Goal: Find specific page/section: Find specific page/section

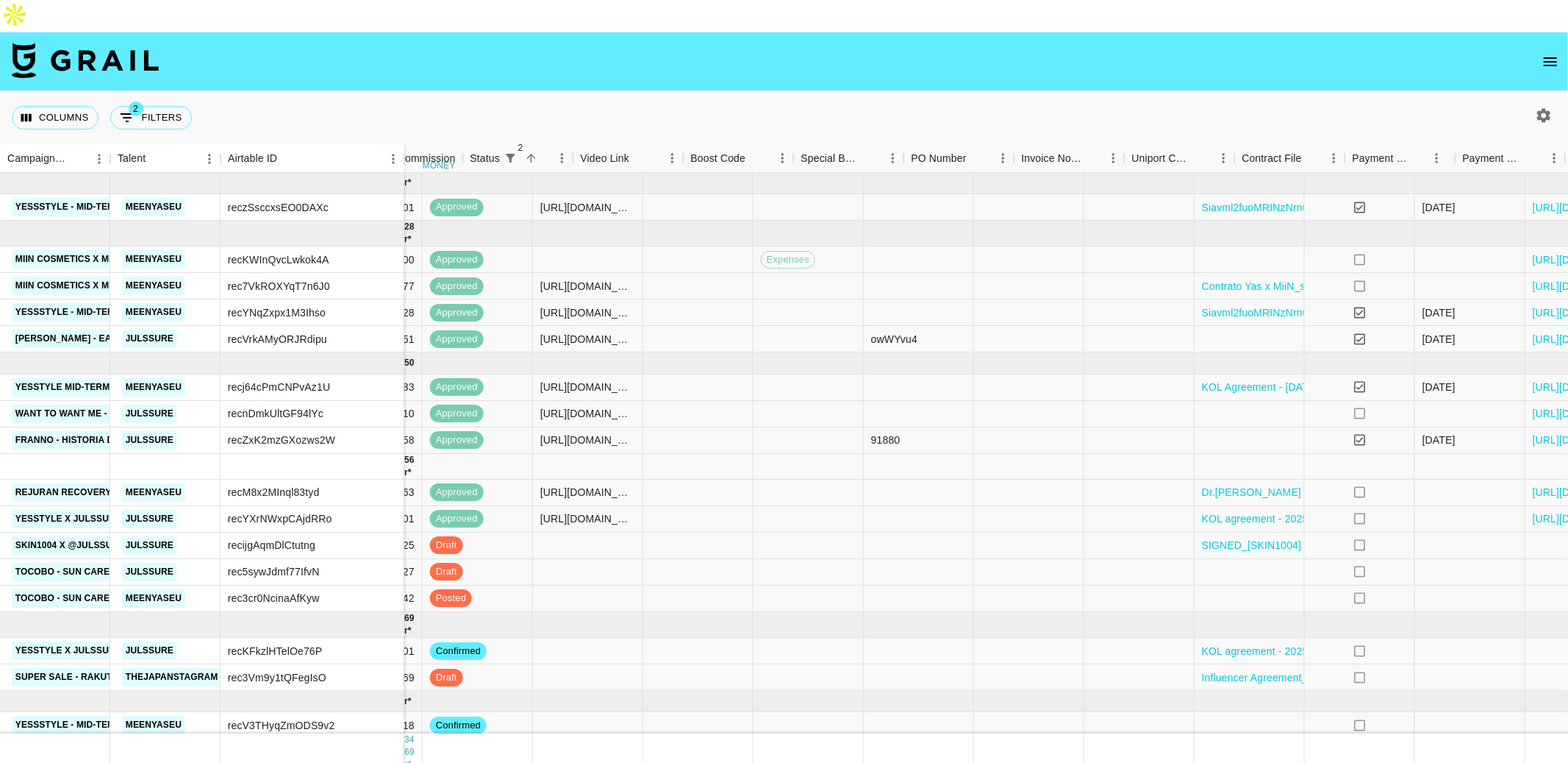
scroll to position [0, 1271]
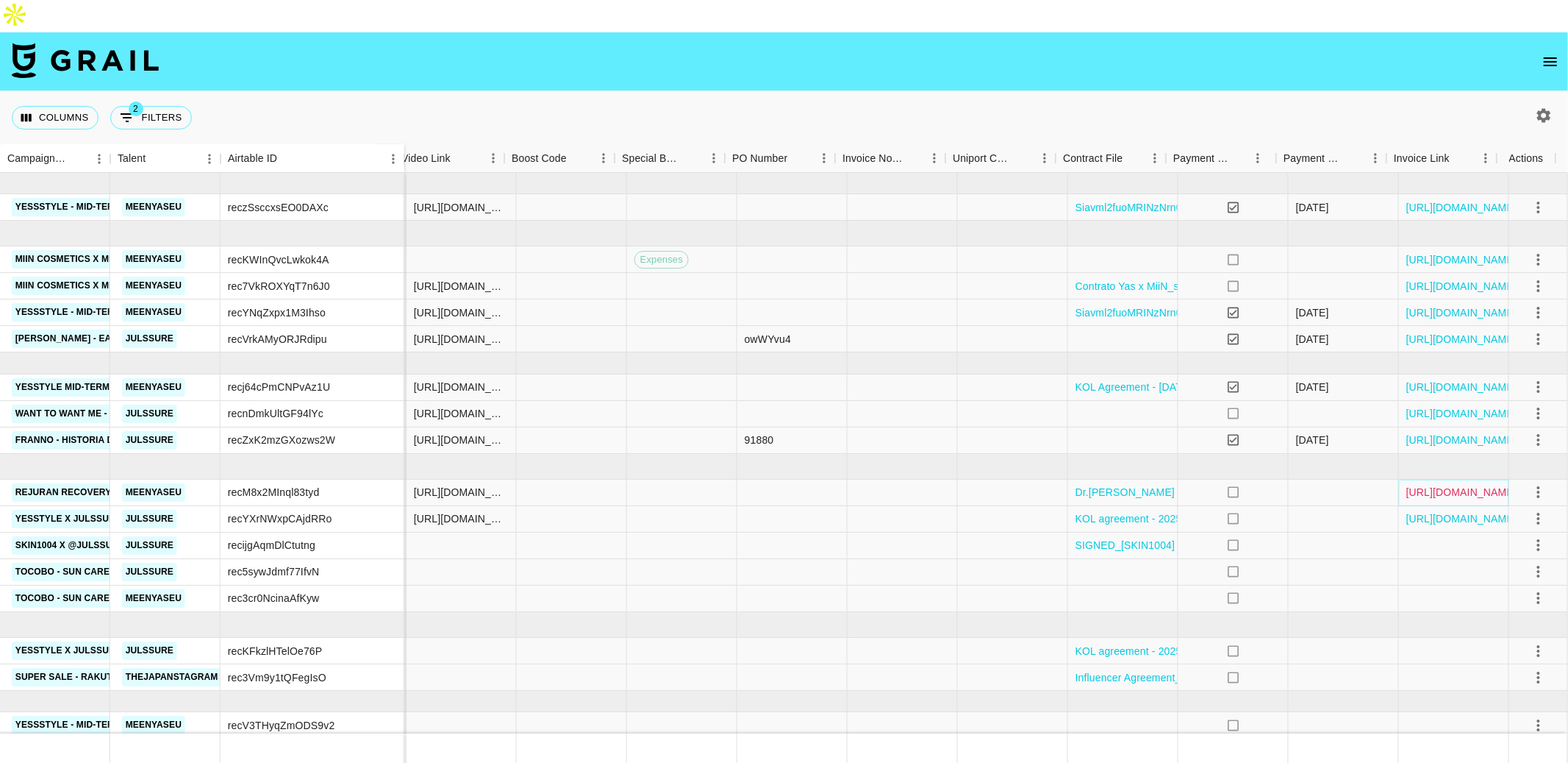
click at [1467, 485] on link "[URL][DOMAIN_NAME]" at bounding box center [1462, 492] width 111 height 15
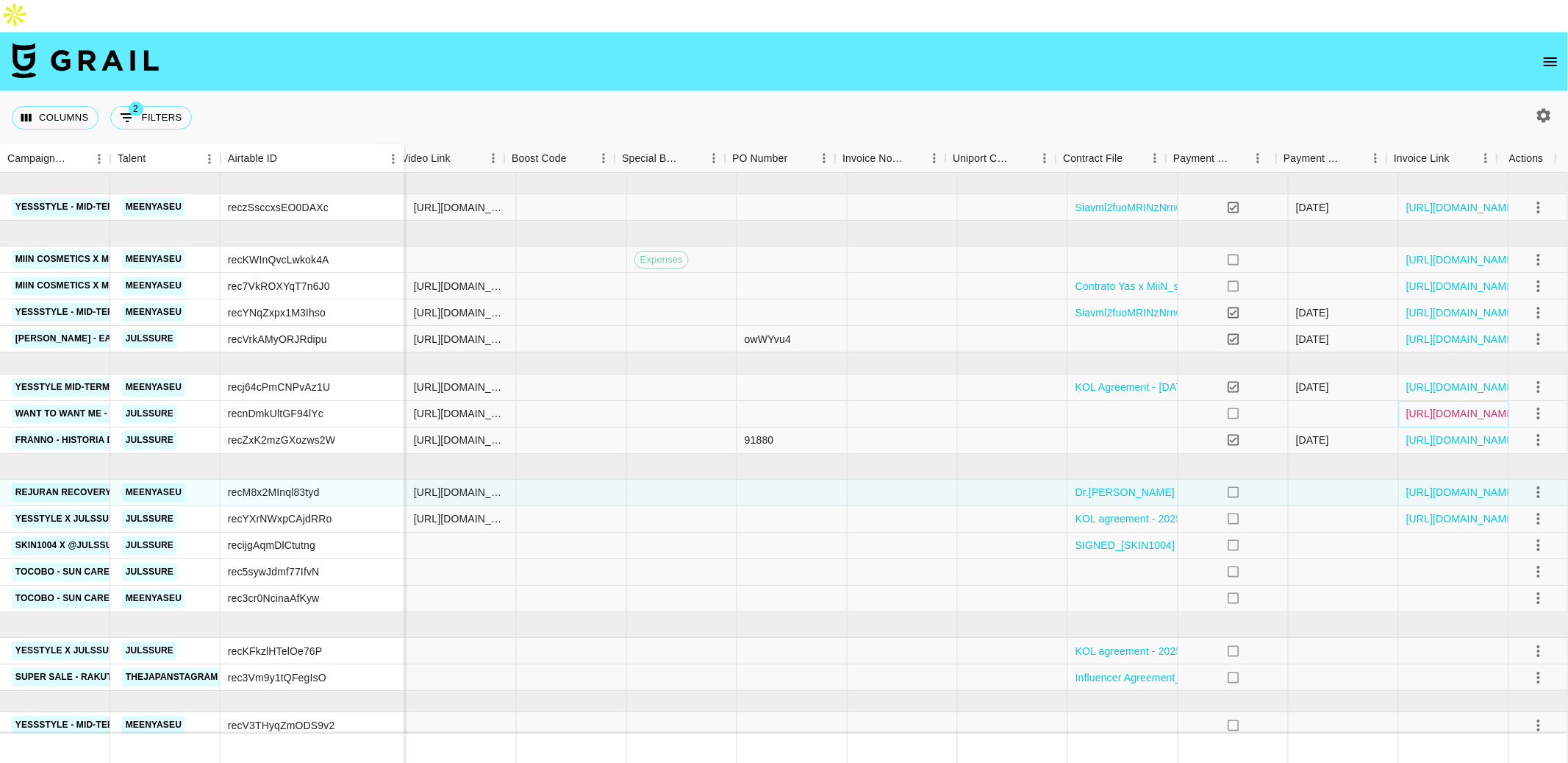
click at [1430, 406] on link "[URL][DOMAIN_NAME]" at bounding box center [1462, 413] width 111 height 15
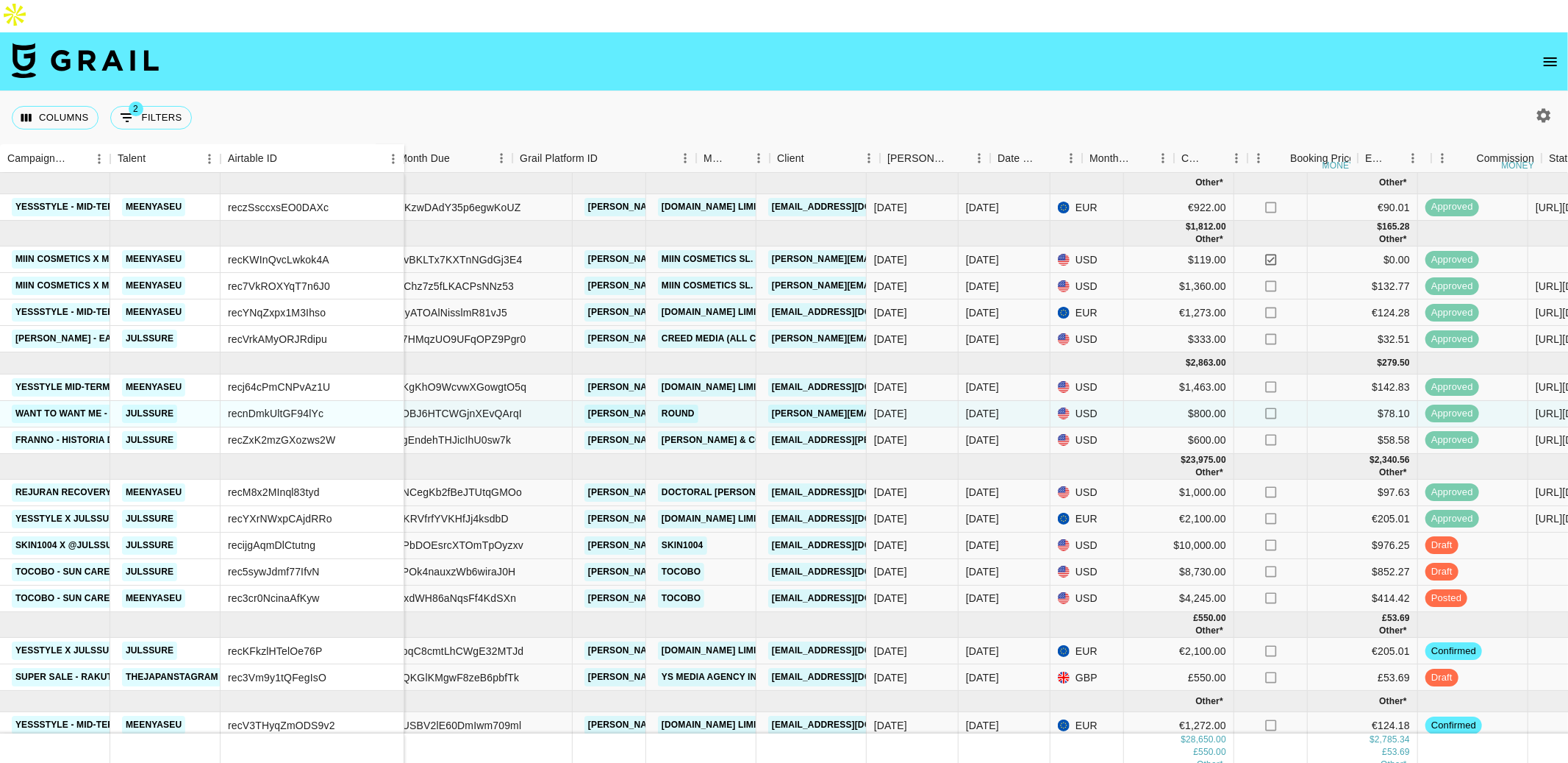
scroll to position [0, 0]
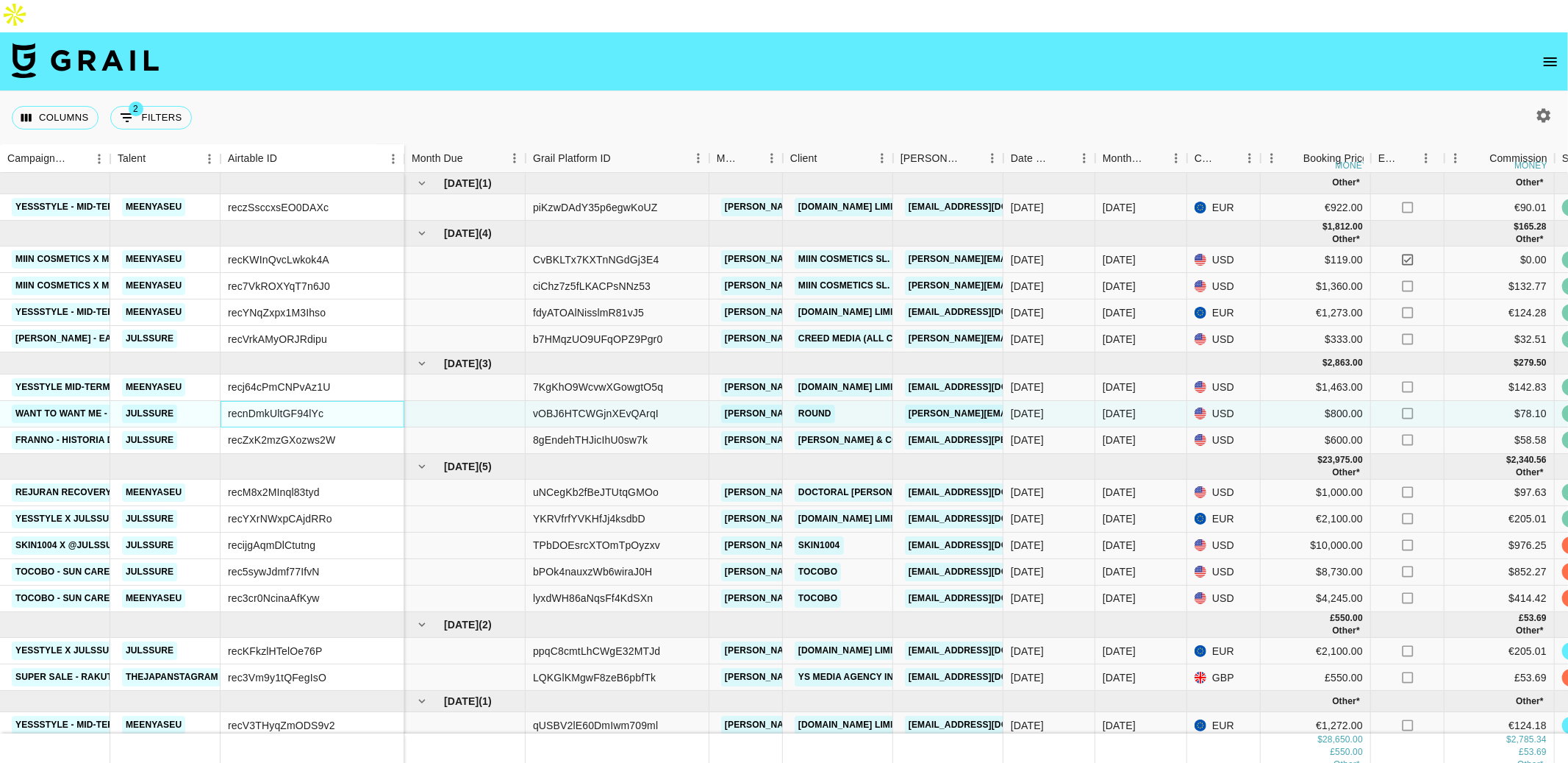
click at [323, 406] on div "recnDmkUltGF94lYc" at bounding box center [276, 413] width 96 height 15
click at [278, 406] on div "recnDmkUltGF94lYc" at bounding box center [276, 413] width 96 height 15
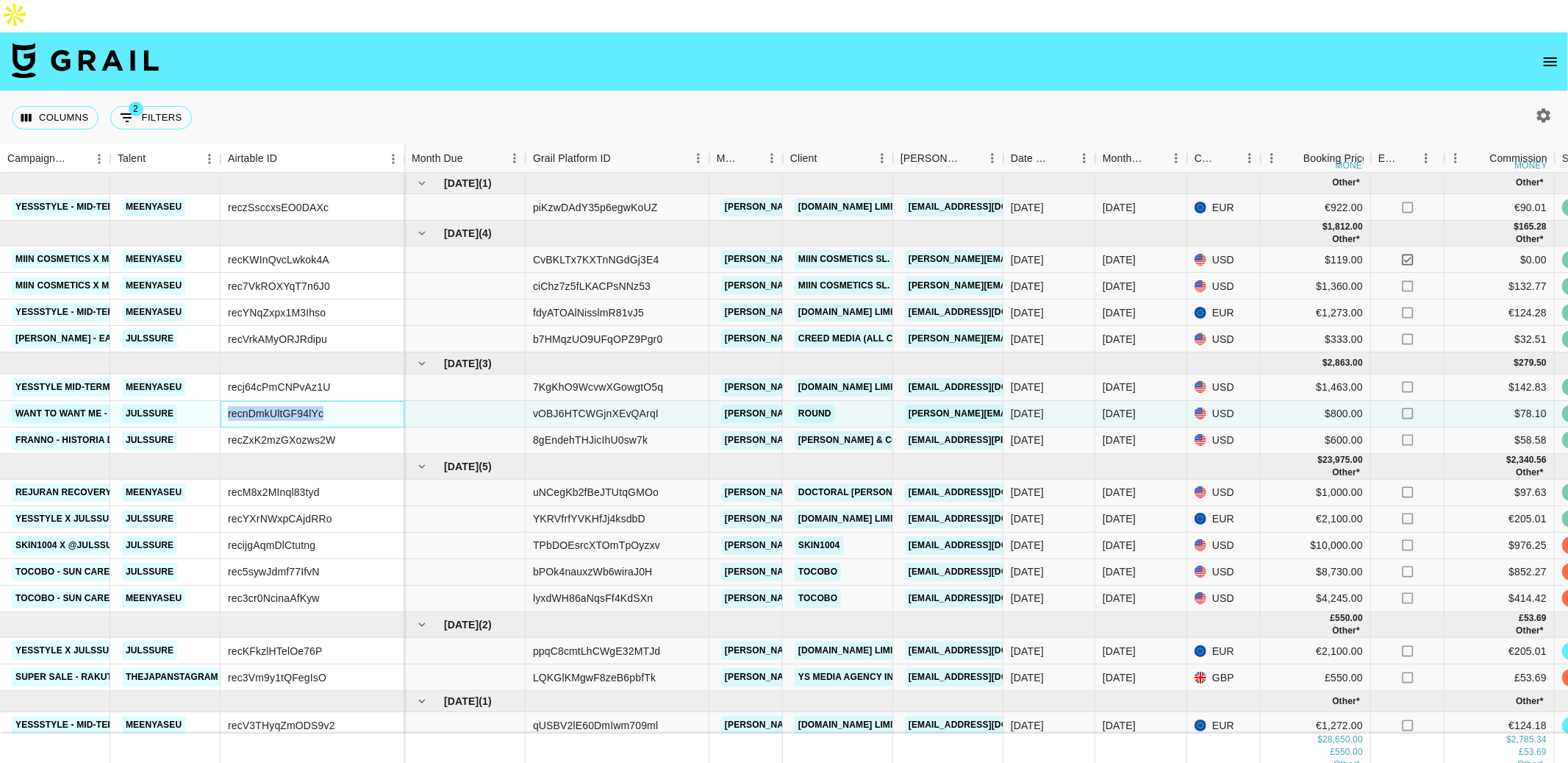
copy div "recnDmkUltGF94lYc"
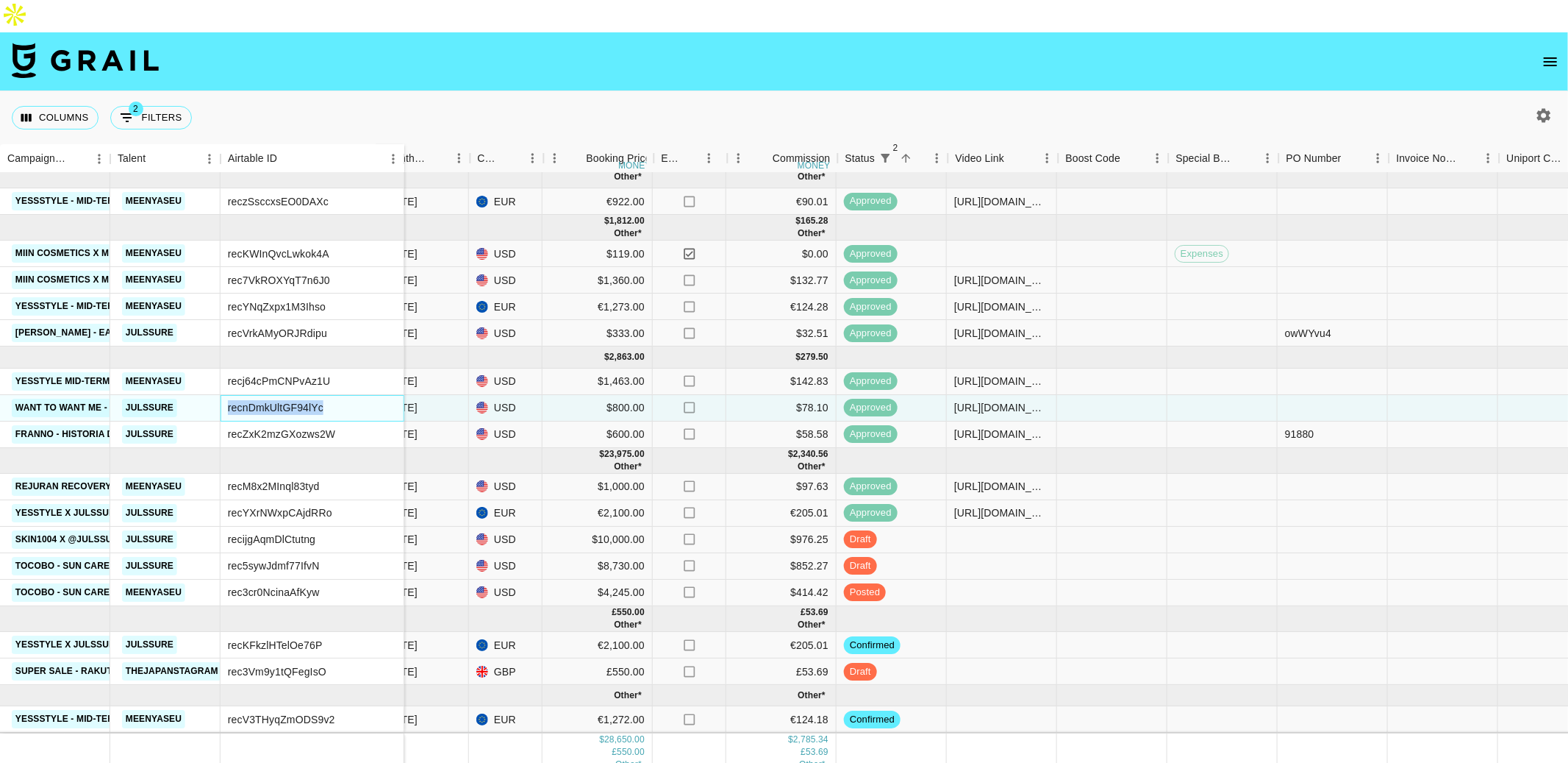
scroll to position [17, 723]
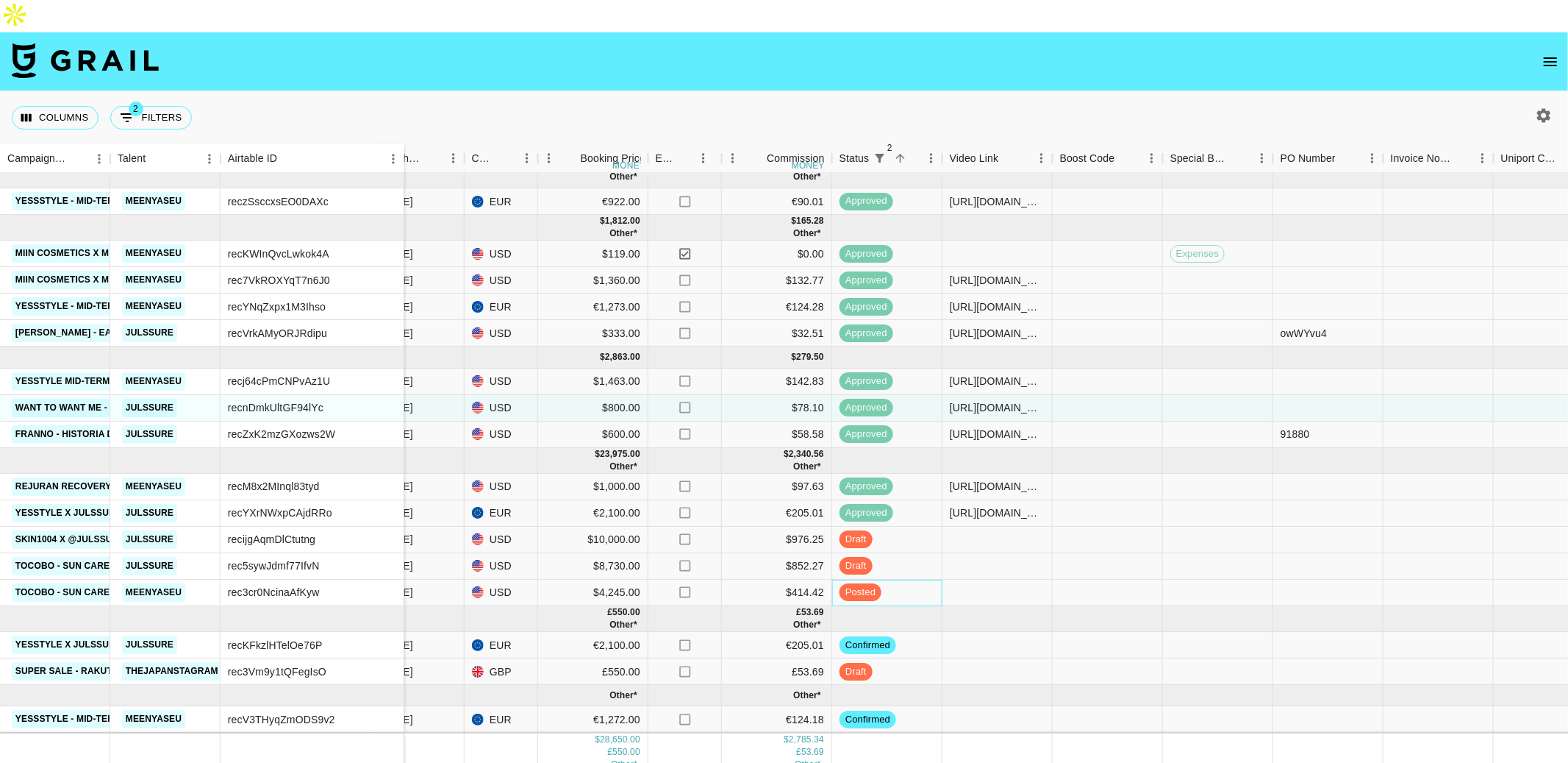
click at [861, 586] on span "posted" at bounding box center [860, 592] width 42 height 14
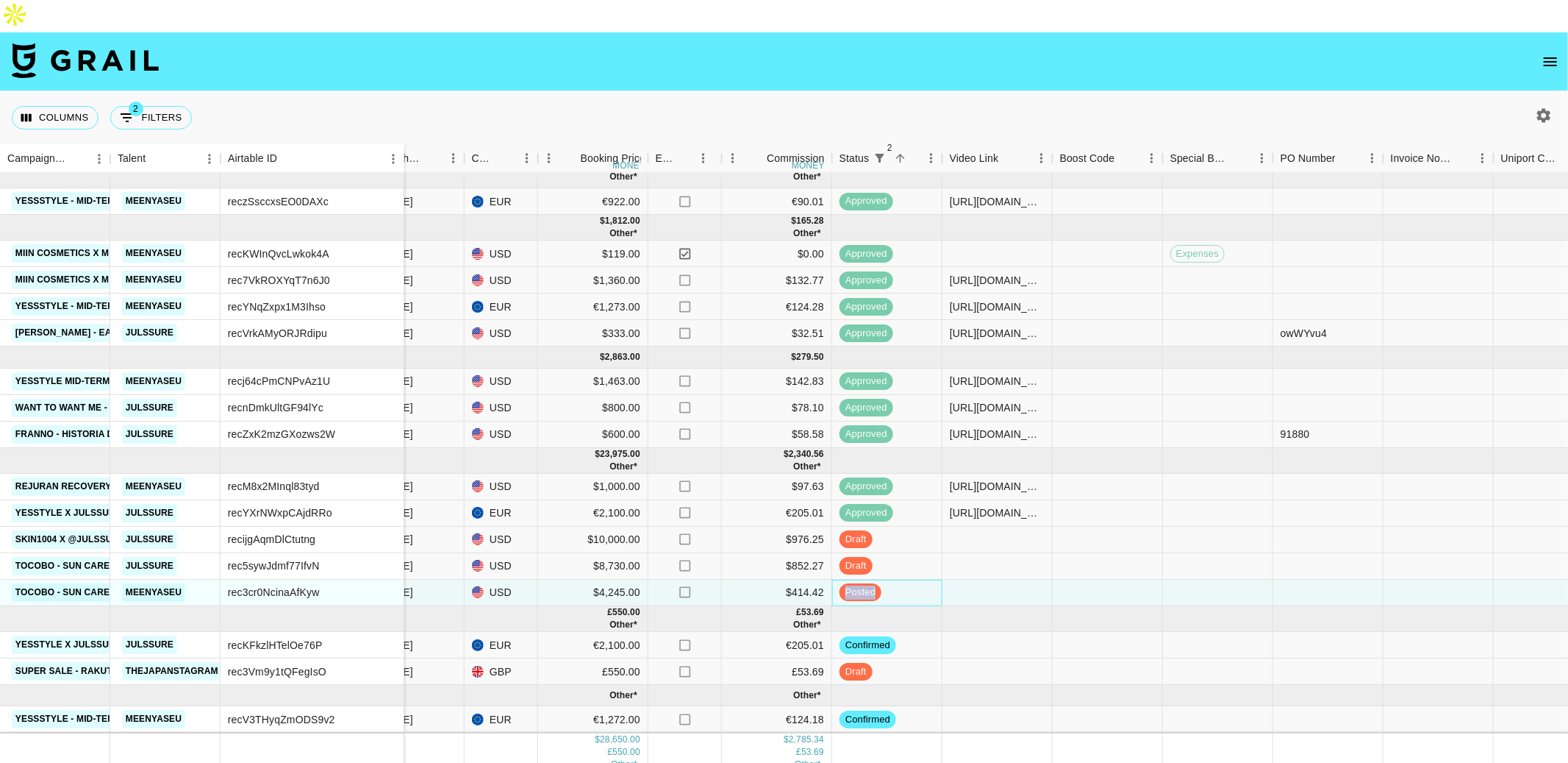
click at [861, 586] on span "posted" at bounding box center [860, 592] width 42 height 14
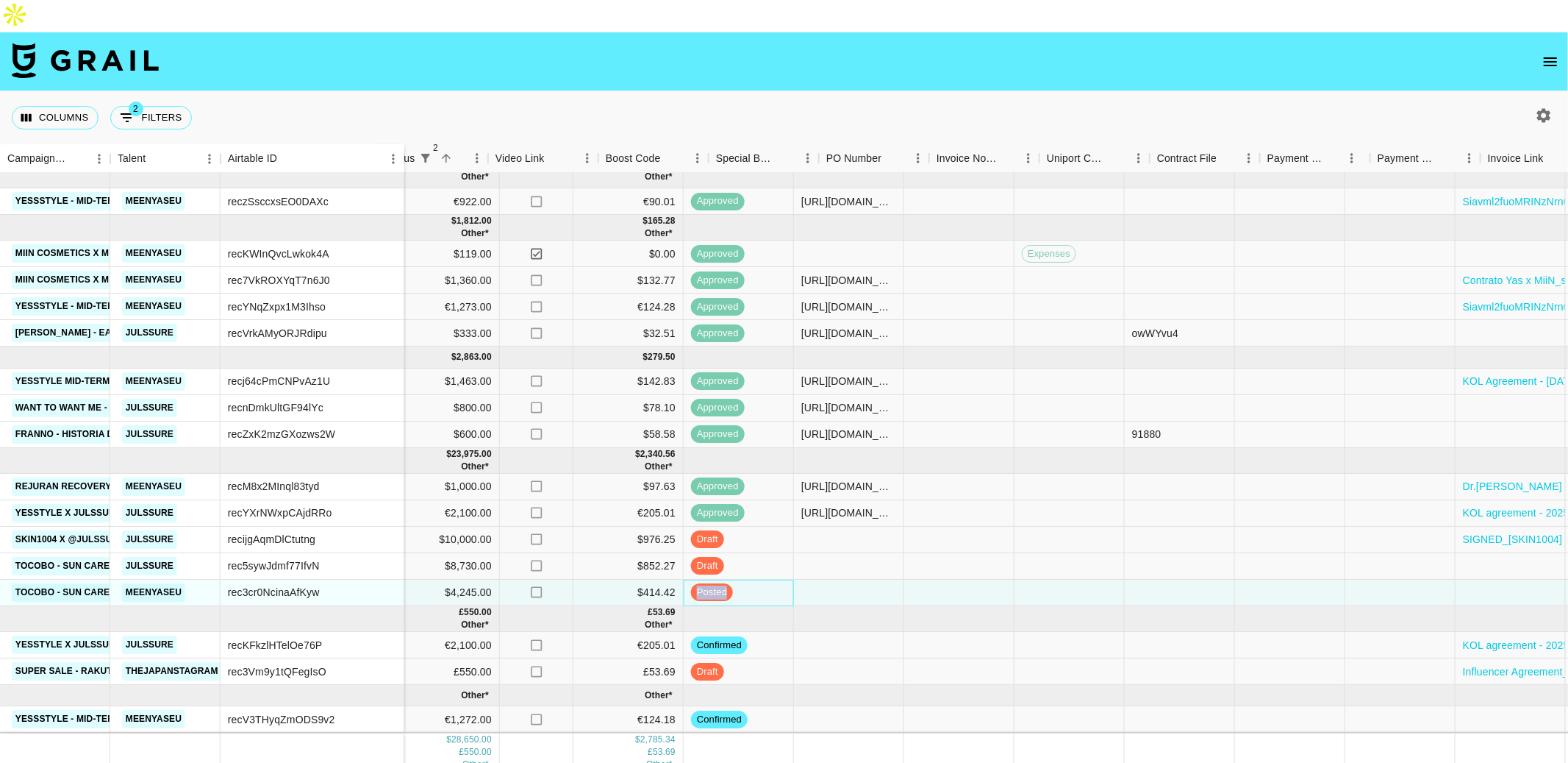
scroll to position [17, 1271]
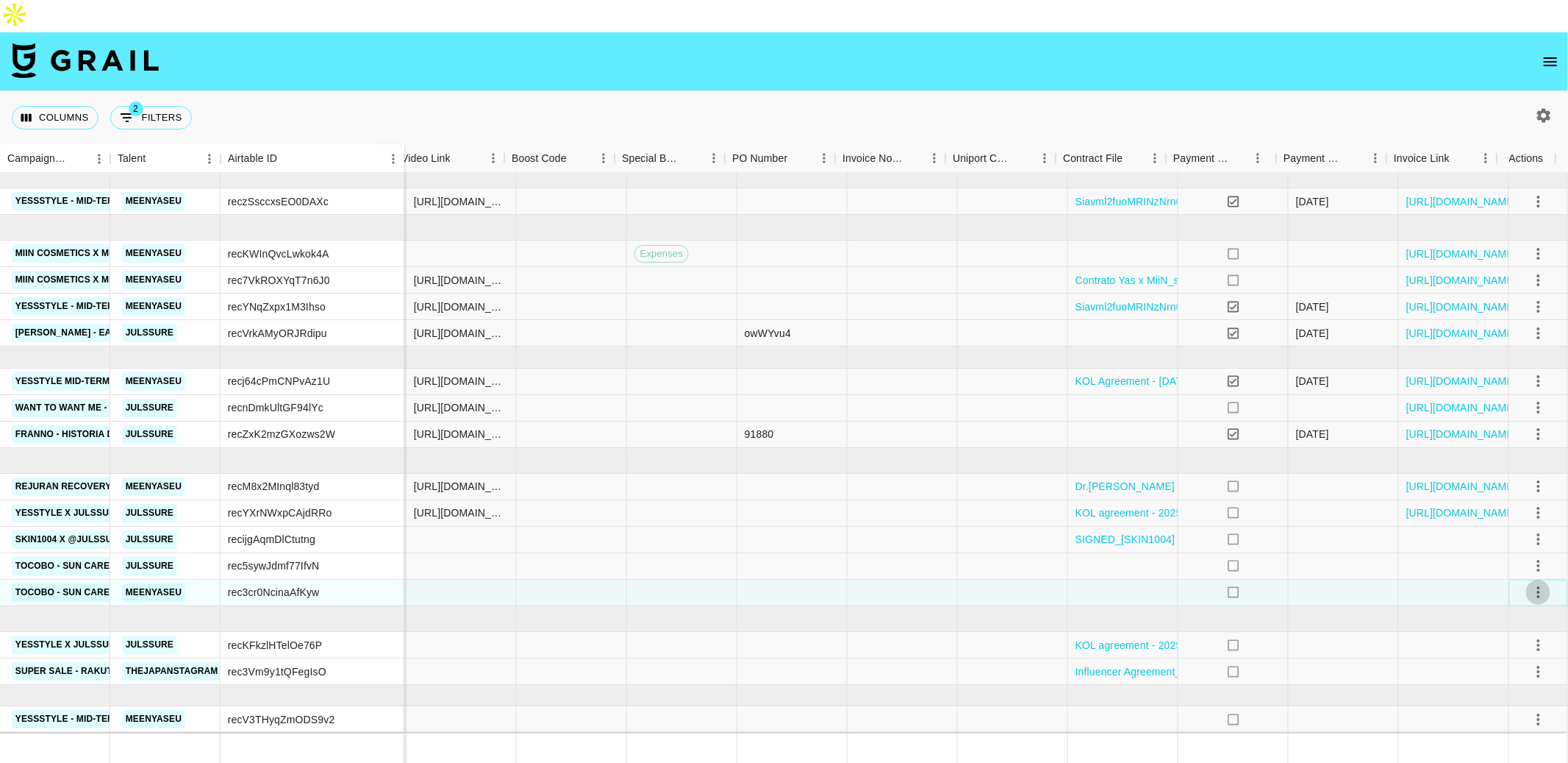
click at [1532, 583] on icon "select merge strategy" at bounding box center [1538, 592] width 17 height 17
click at [1069, 579] on div at bounding box center [1123, 592] width 110 height 26
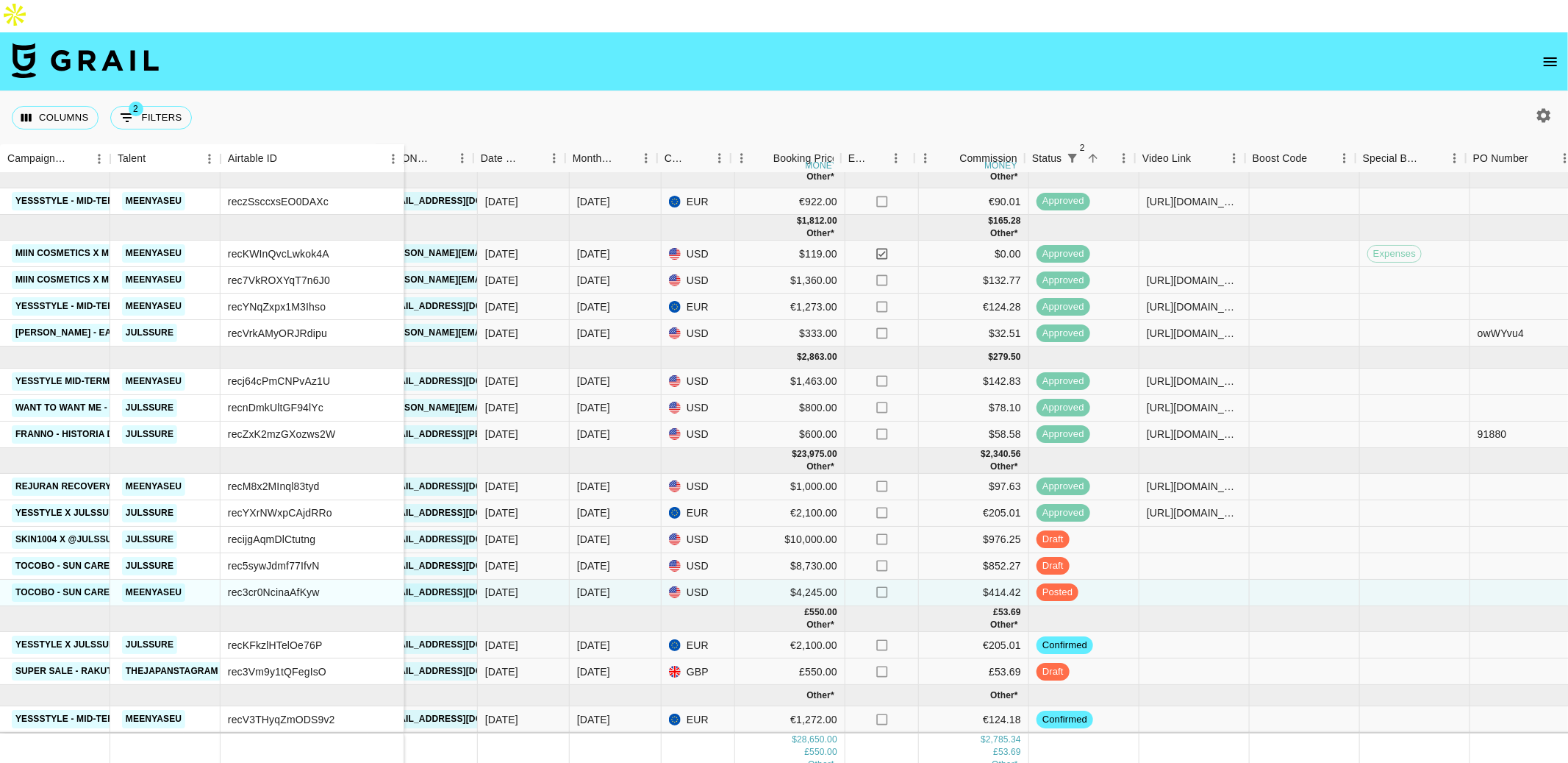
scroll to position [17, 525]
